Goal: Information Seeking & Learning: Check status

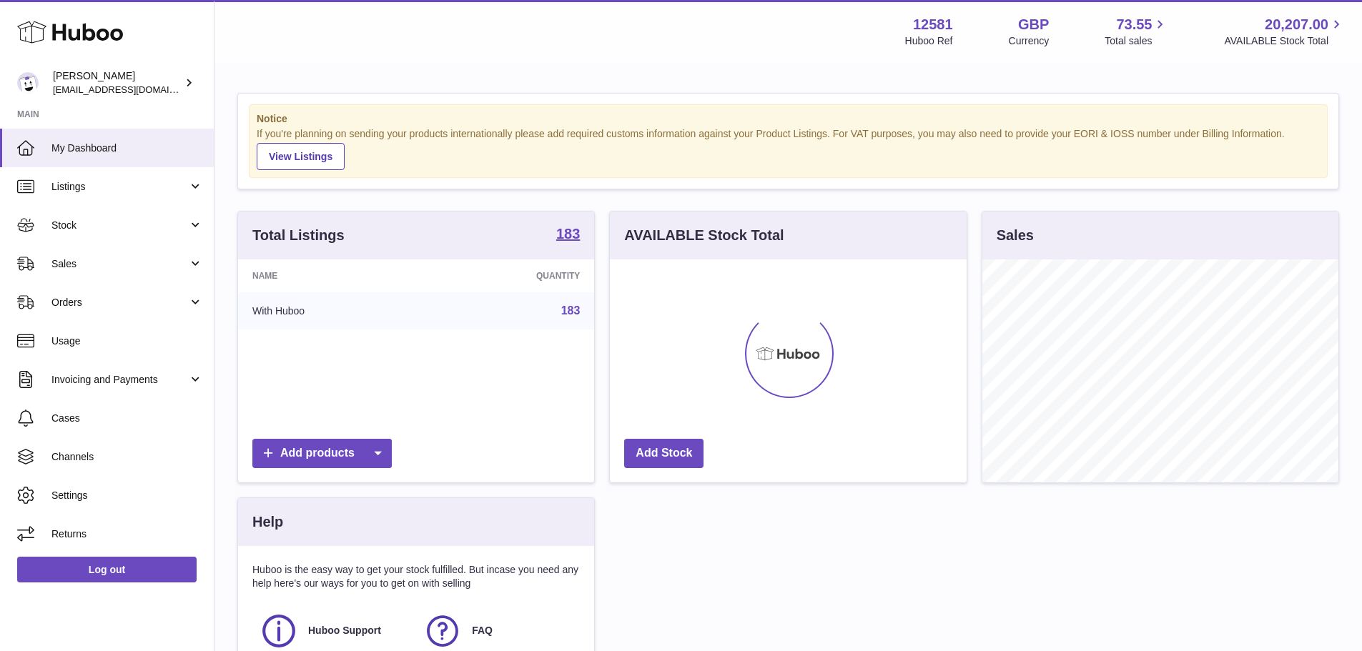
scroll to position [223, 357]
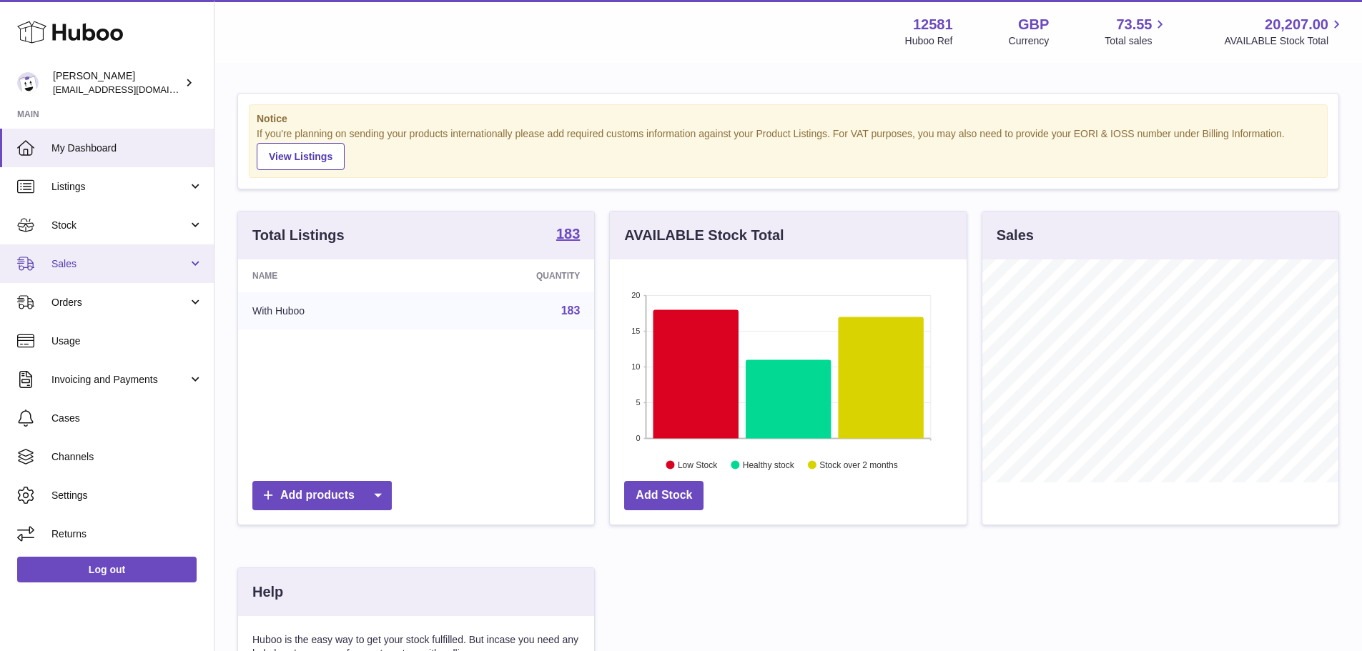
click at [127, 272] on link "Sales" at bounding box center [107, 263] width 214 height 39
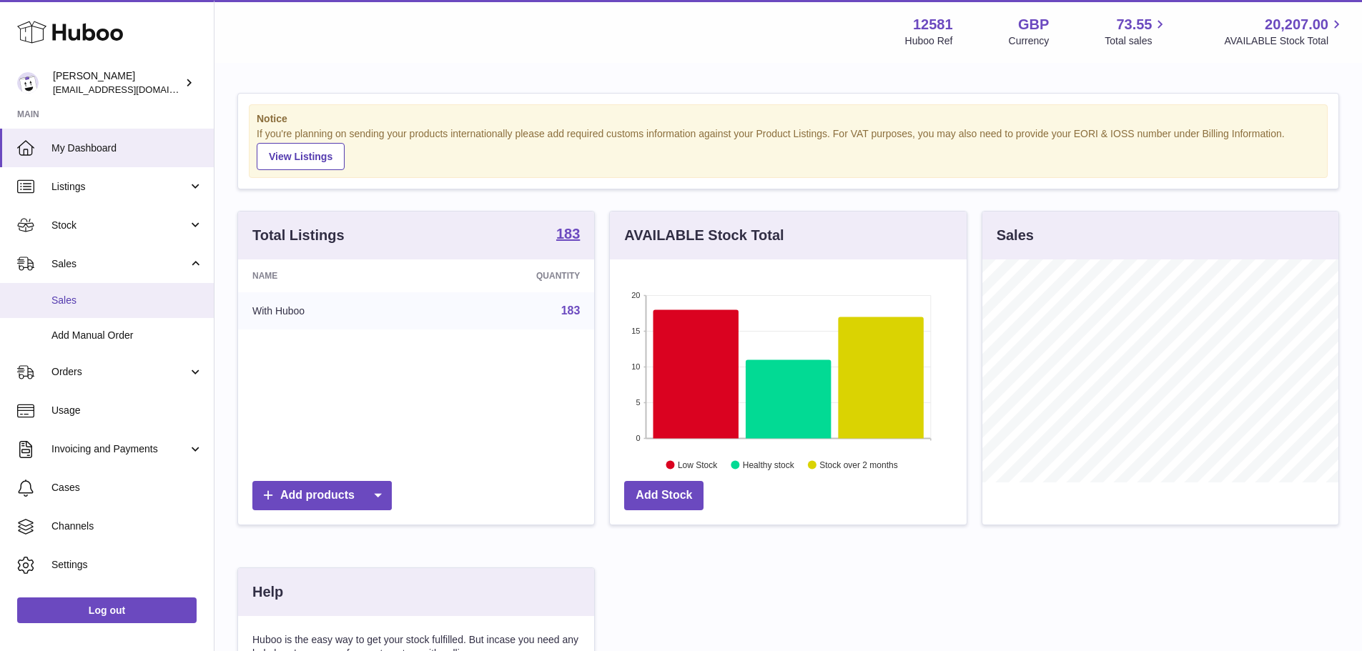
click at [126, 294] on span "Sales" at bounding box center [127, 301] width 152 height 14
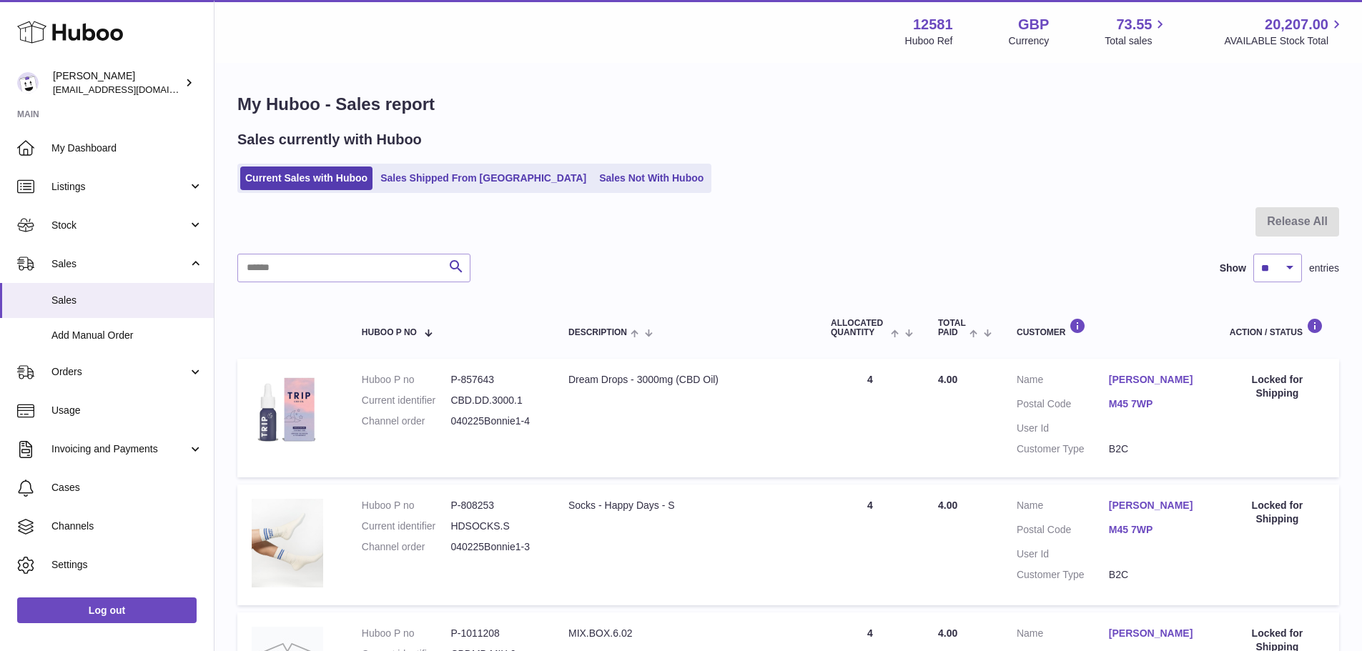
click at [848, 154] on div "Sales currently with Huboo Current Sales with Huboo Sales Shipped From [GEOGRAP…" at bounding box center [787, 161] width 1101 height 63
click at [868, 186] on div "Current Sales with Huboo Sales Shipped From [GEOGRAPHIC_DATA] Sales Not With Hu…" at bounding box center [787, 178] width 1101 height 29
click at [861, 193] on div "Current Sales with Huboo Sales Shipped From [GEOGRAPHIC_DATA] Sales Not With Hu…" at bounding box center [787, 178] width 1101 height 29
click at [866, 175] on div "Current Sales with Huboo Sales Shipped From [GEOGRAPHIC_DATA] Sales Not With Hu…" at bounding box center [787, 178] width 1101 height 29
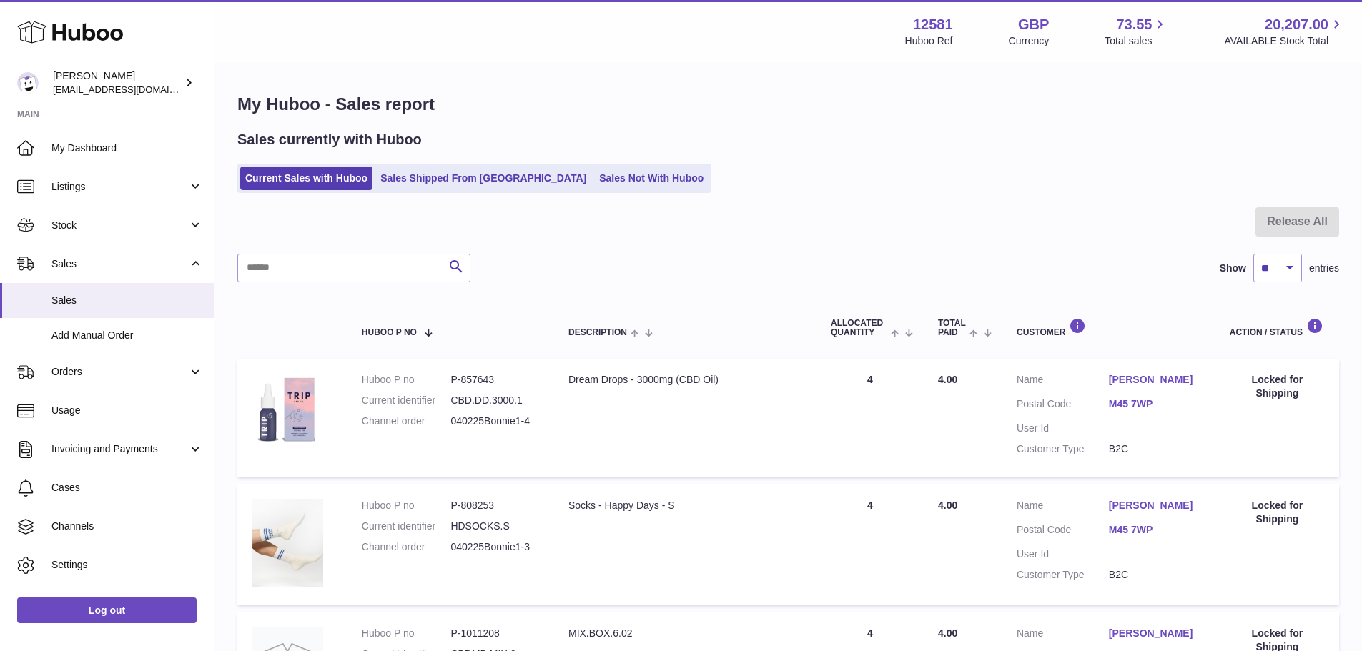
click at [861, 171] on div "Current Sales with Huboo Sales Shipped From [GEOGRAPHIC_DATA] Sales Not With Hu…" at bounding box center [787, 178] width 1101 height 29
click at [410, 270] on input "text" at bounding box center [353, 268] width 233 height 29
click at [771, 179] on div "Current Sales with Huboo Sales Shipped From [GEOGRAPHIC_DATA] Sales Not With Hu…" at bounding box center [787, 178] width 1101 height 29
click at [367, 269] on input "text" at bounding box center [353, 268] width 233 height 29
paste input "**********"
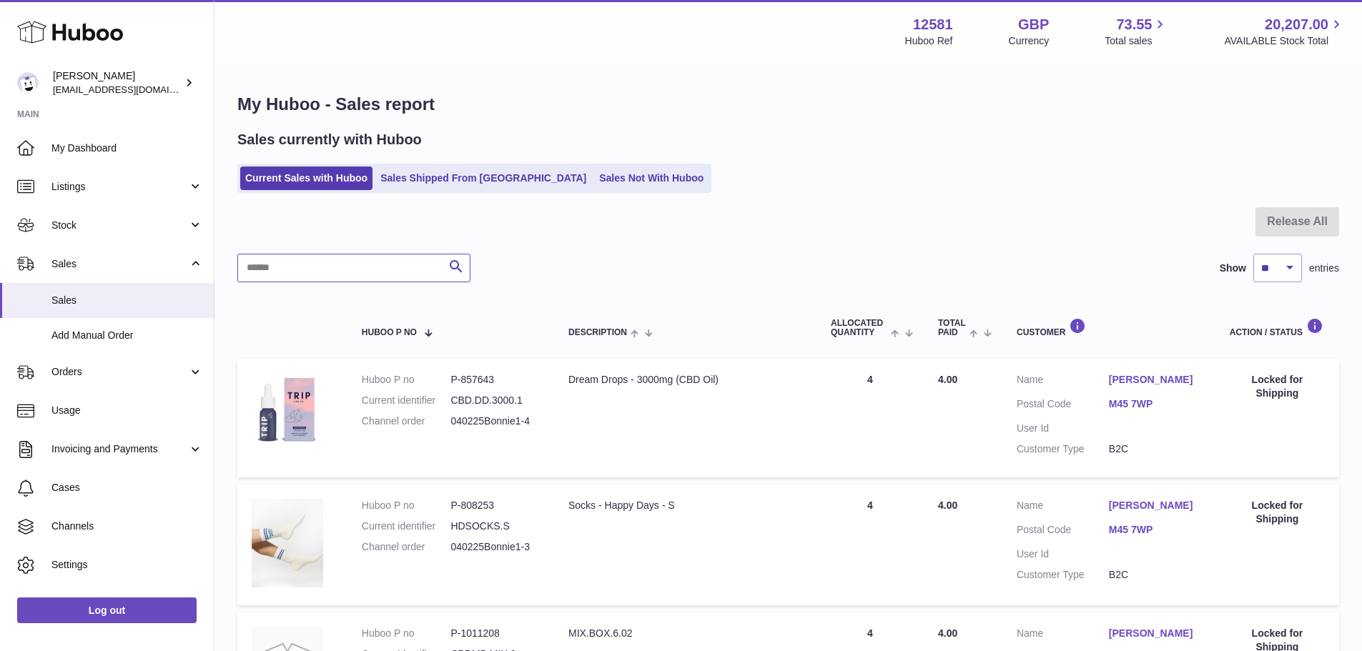
type input "**********"
click at [448, 187] on link "Sales Shipped From [GEOGRAPHIC_DATA]" at bounding box center [483, 179] width 216 height 24
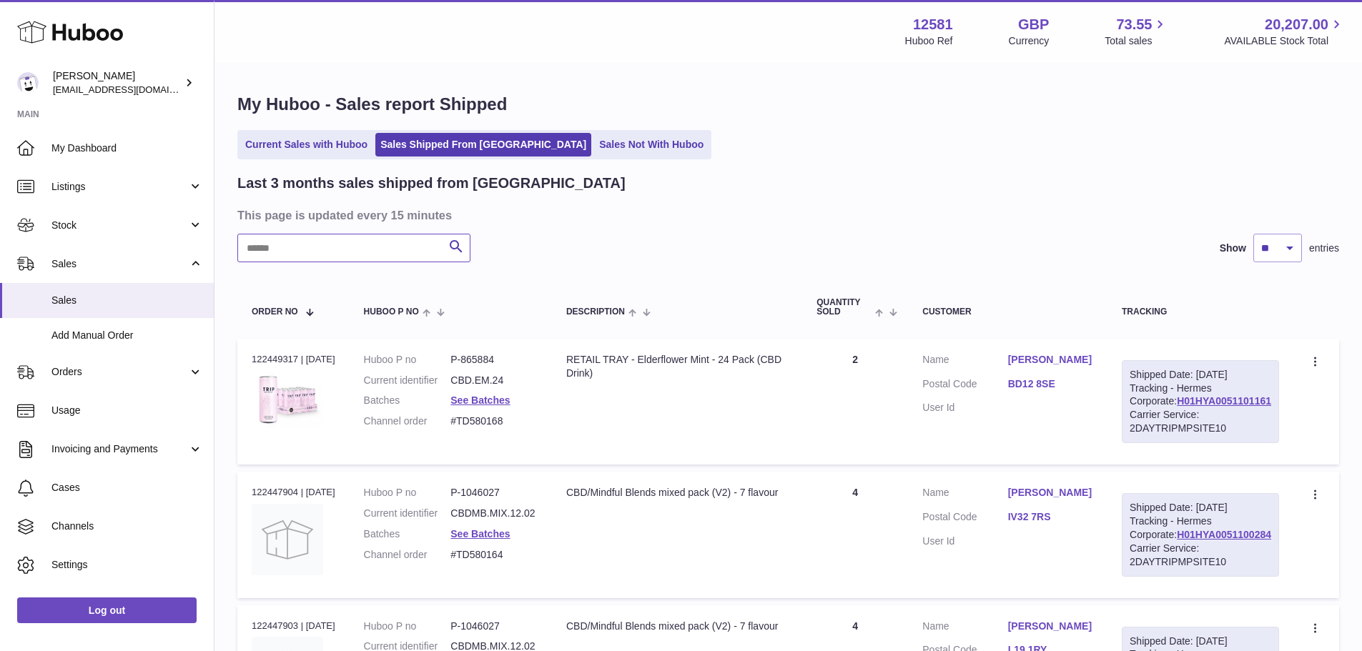
click at [357, 254] on input "text" at bounding box center [353, 248] width 233 height 29
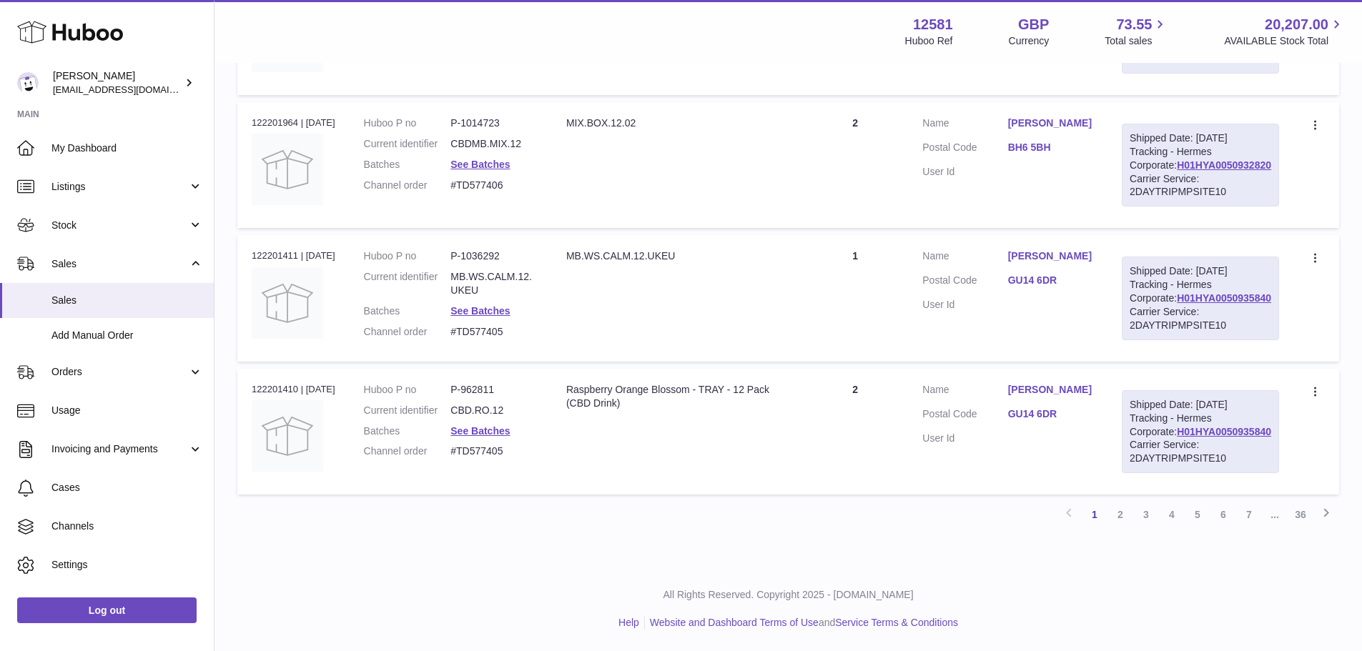
scroll to position [1439, 0]
click at [1124, 512] on link "2" at bounding box center [1120, 515] width 26 height 26
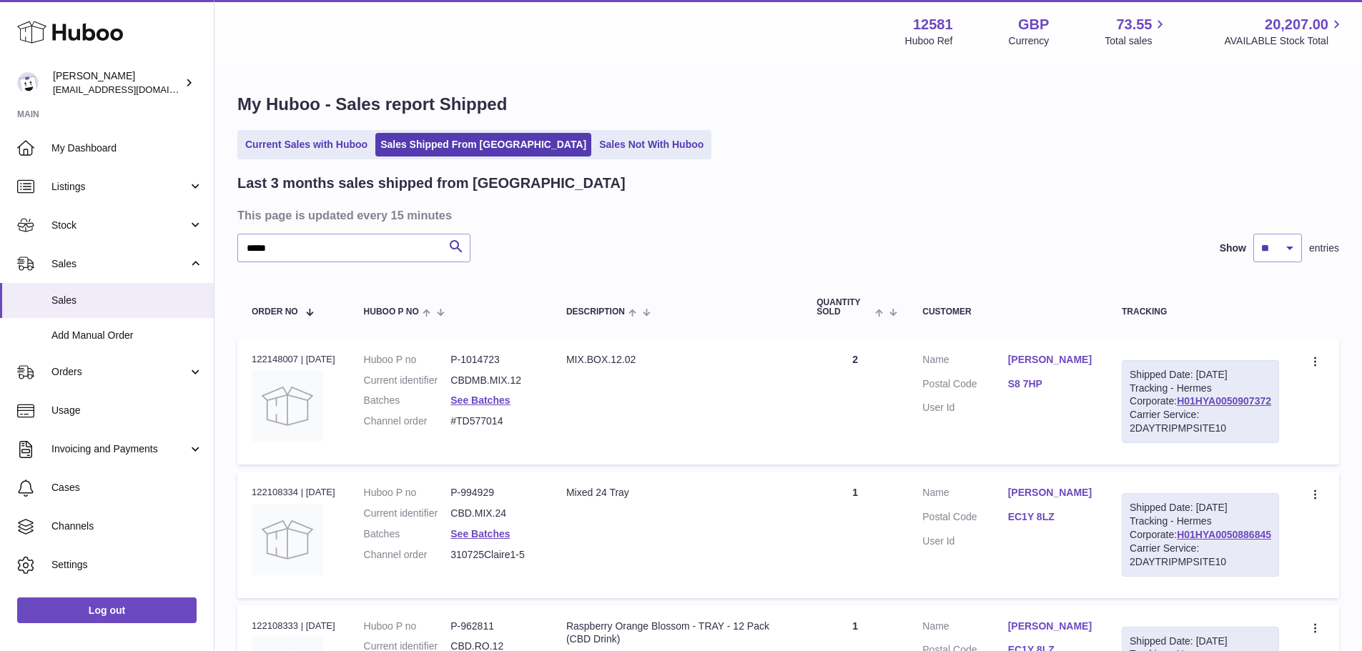
click at [731, 110] on h1 "My Huboo - Sales report Shipped" at bounding box center [787, 104] width 1101 height 23
click at [341, 256] on input "*****" at bounding box center [353, 248] width 233 height 29
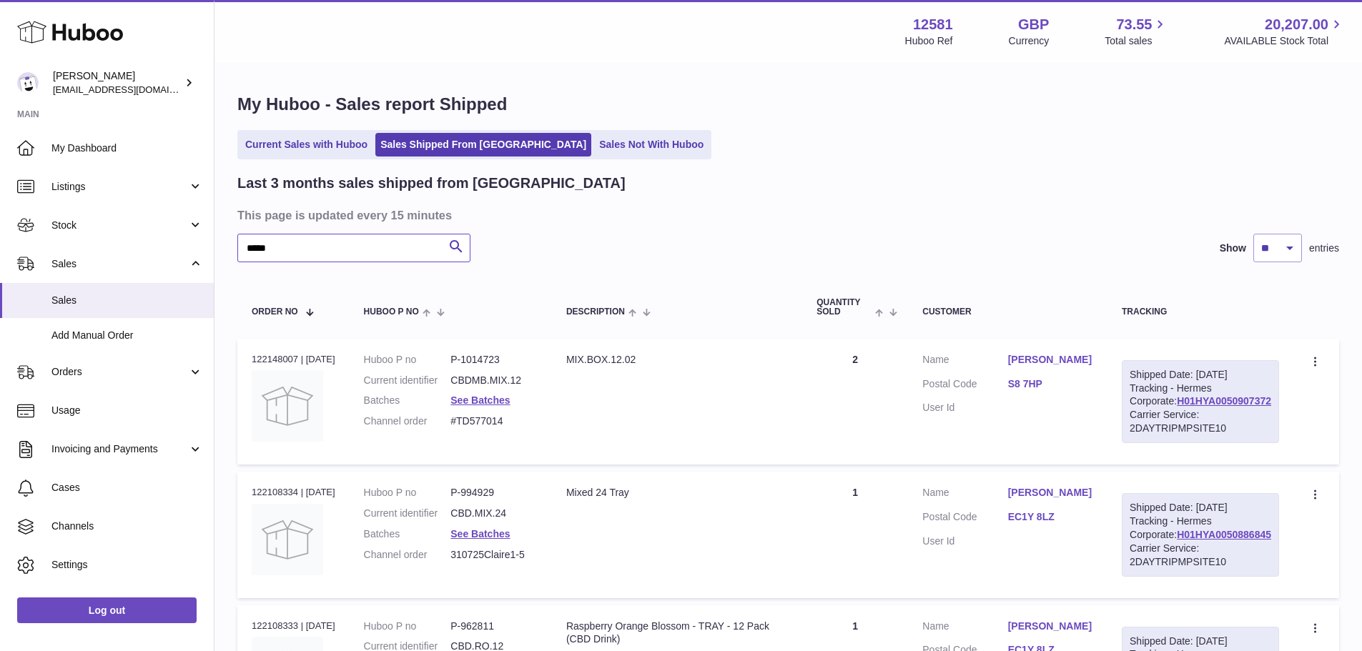
paste input "**********"
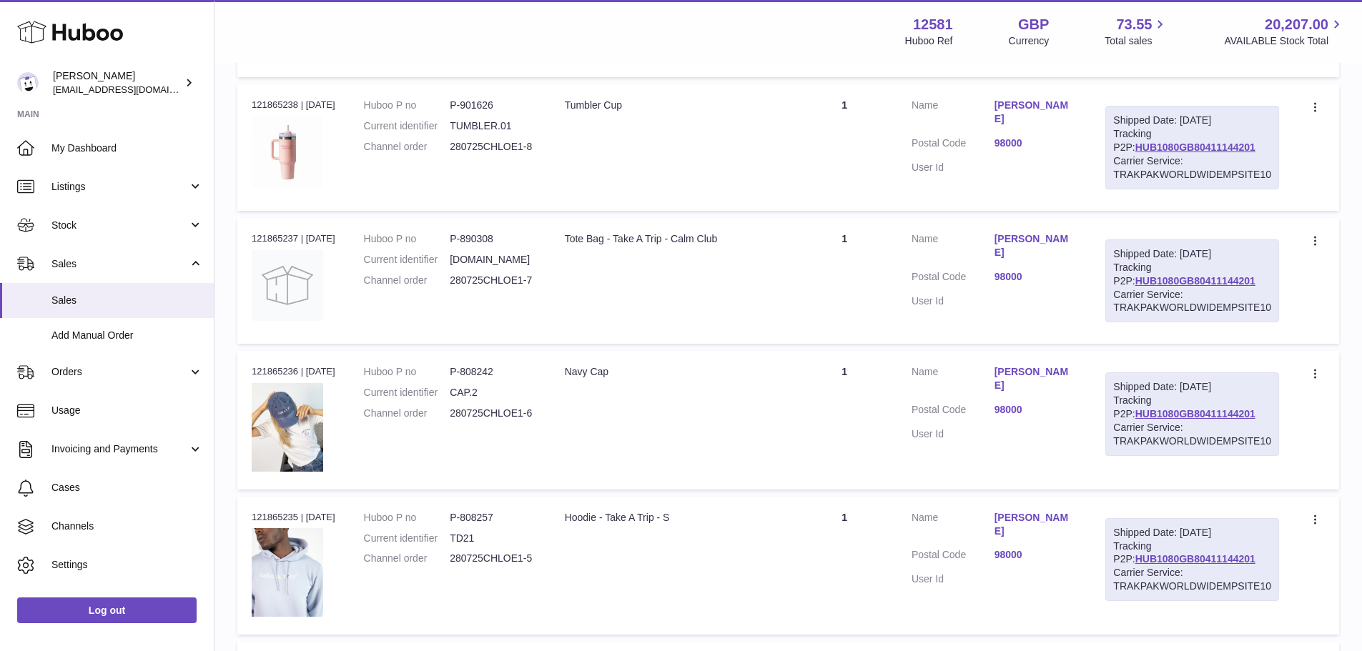
scroll to position [786, 0]
type input "**********"
click at [1005, 234] on link "Niklas Torriani" at bounding box center [1035, 246] width 83 height 27
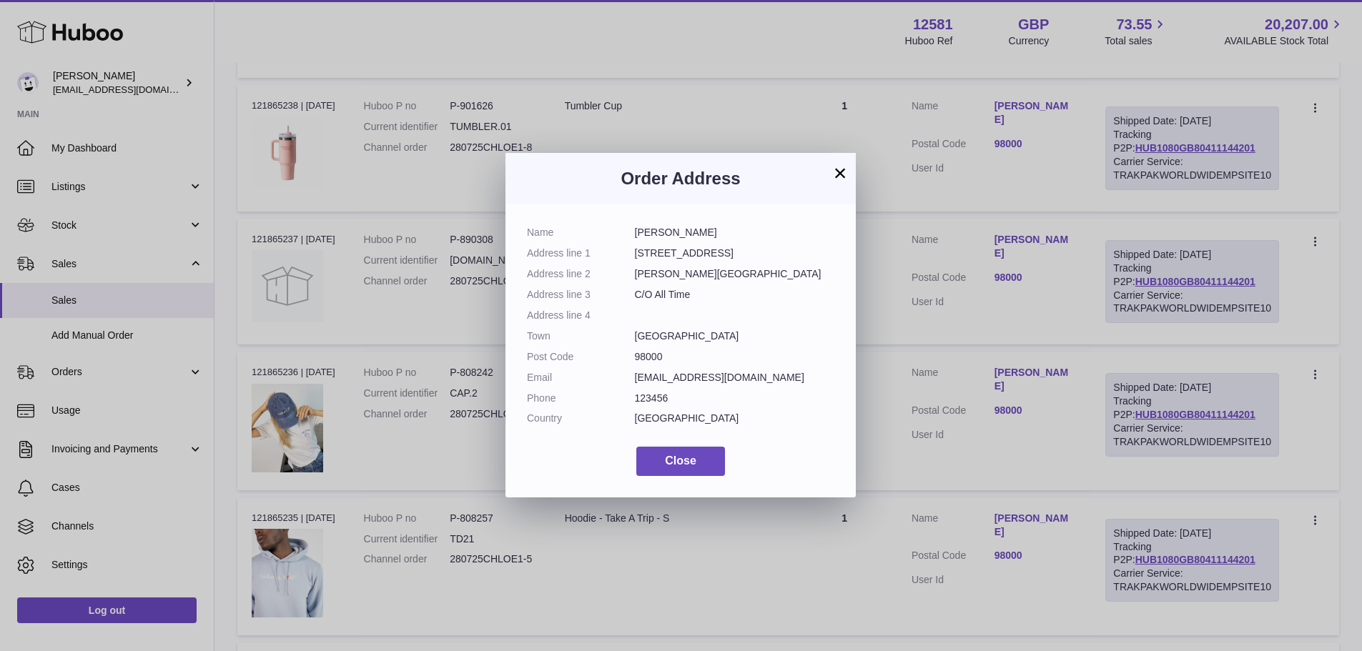
click at [878, 306] on div "× Order Address Name Niklas Torriani Address line 1 7 Rue du Gabian Address lin…" at bounding box center [681, 325] width 1362 height 651
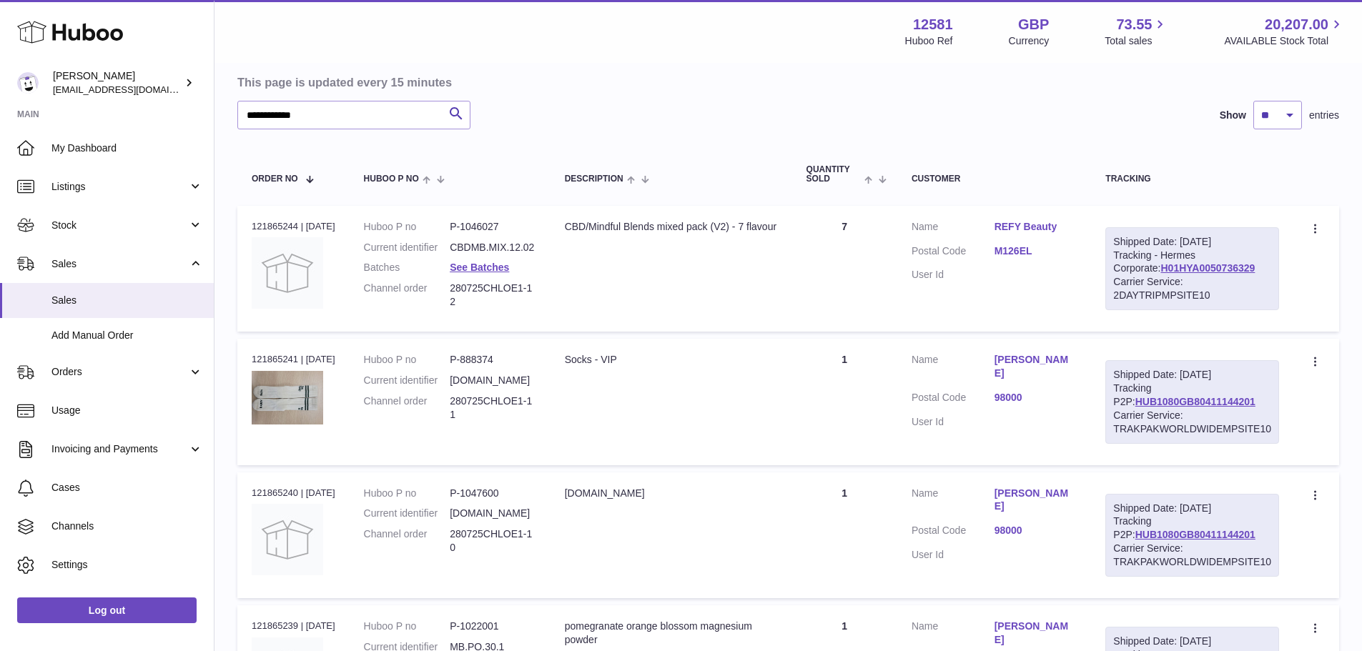
scroll to position [204, 0]
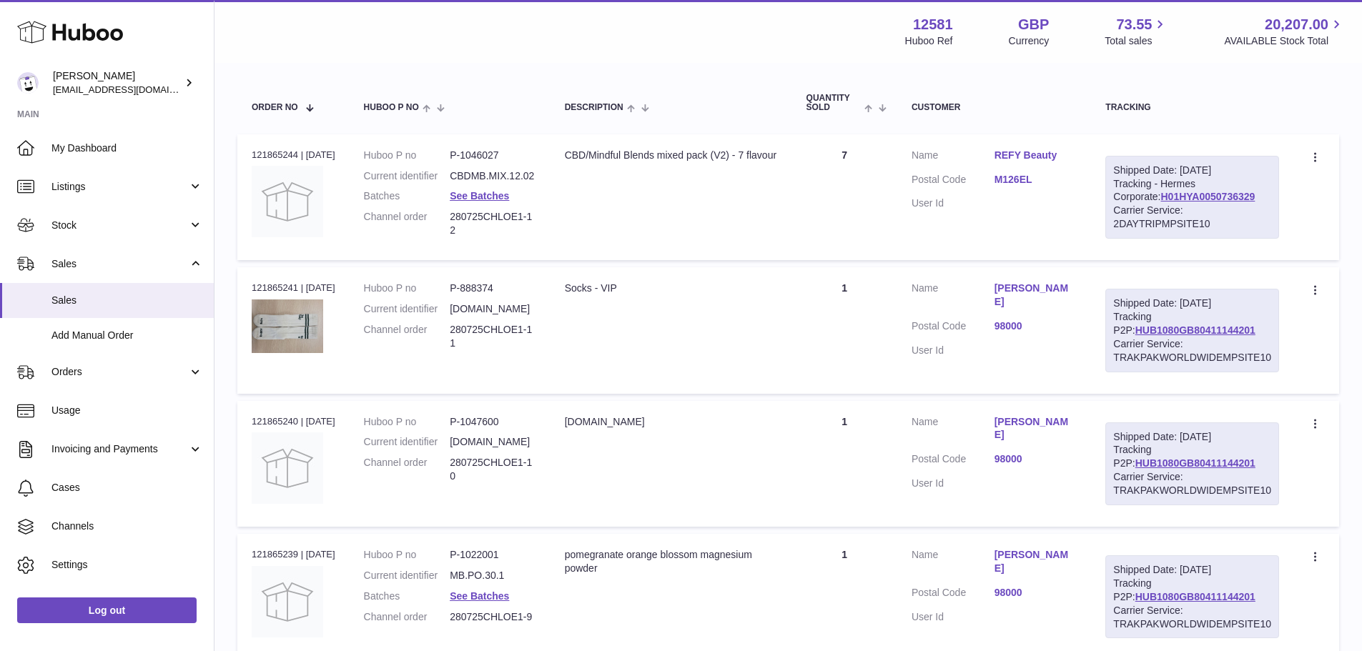
drag, startPoint x: 1244, startPoint y: 328, endPoint x: 1111, endPoint y: 329, distance: 132.2
click at [1111, 329] on div "Shipped Date: 29th Jul 2025 Tracking P2P: HUB1080GB80411144201 Carrier Service:…" at bounding box center [1192, 330] width 174 height 83
copy link "HUB1080GB80411144201"
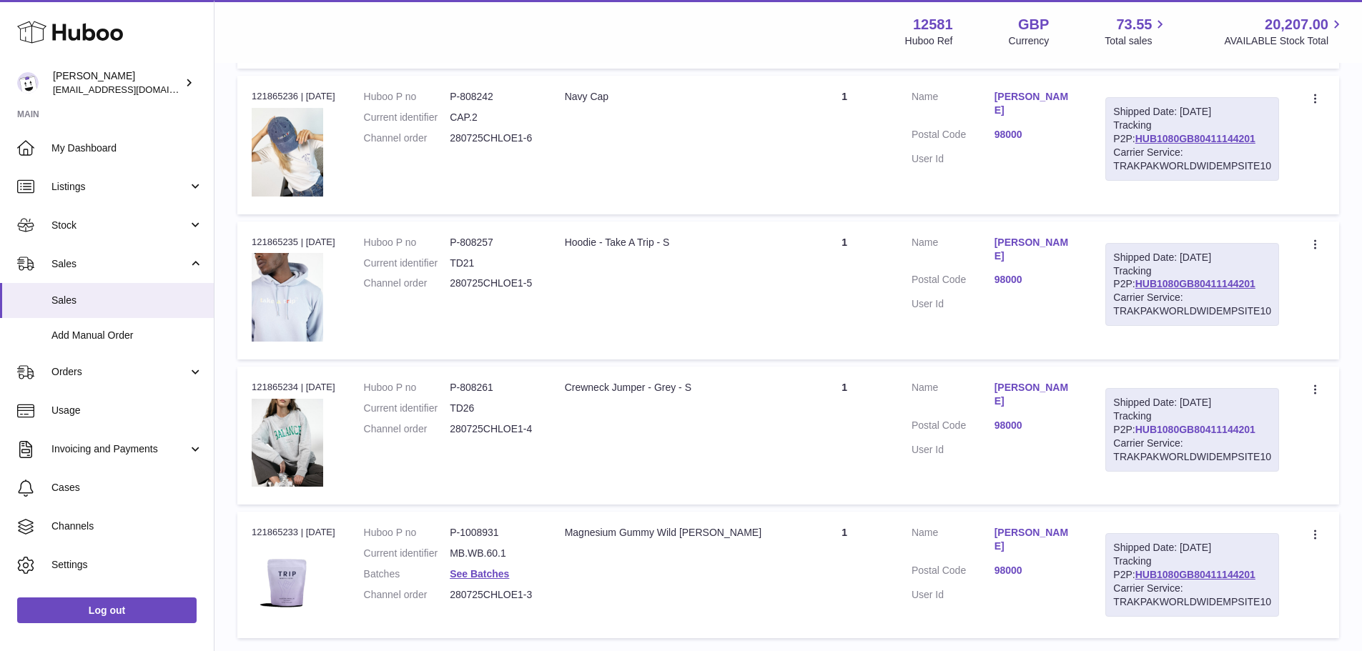
scroll to position [1205, 0]
